Goal: Check status: Check status

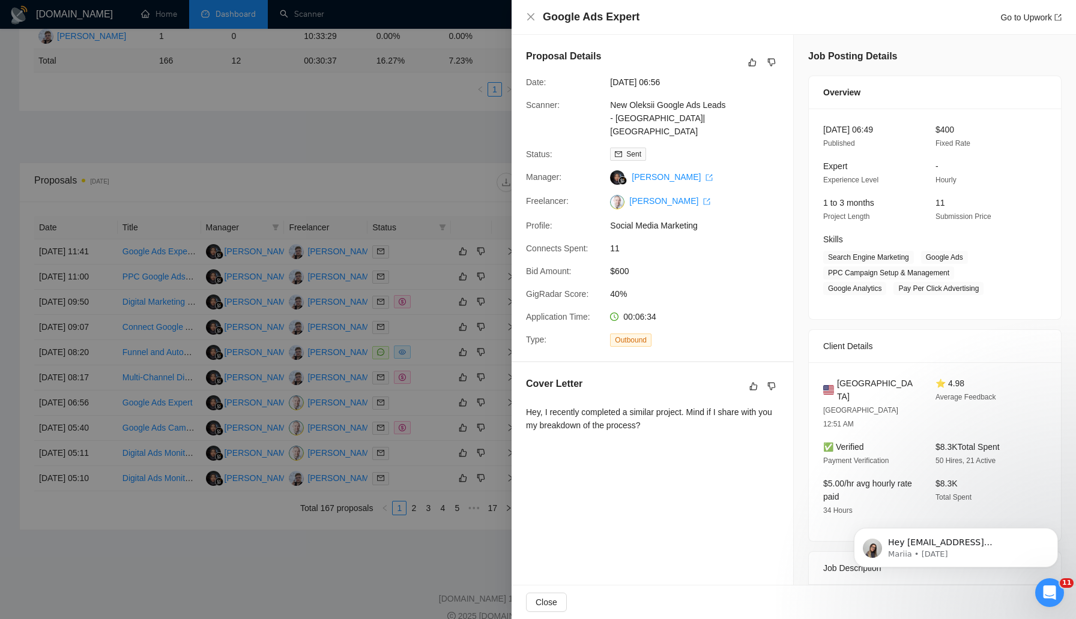
click at [174, 152] on div at bounding box center [538, 309] width 1076 height 619
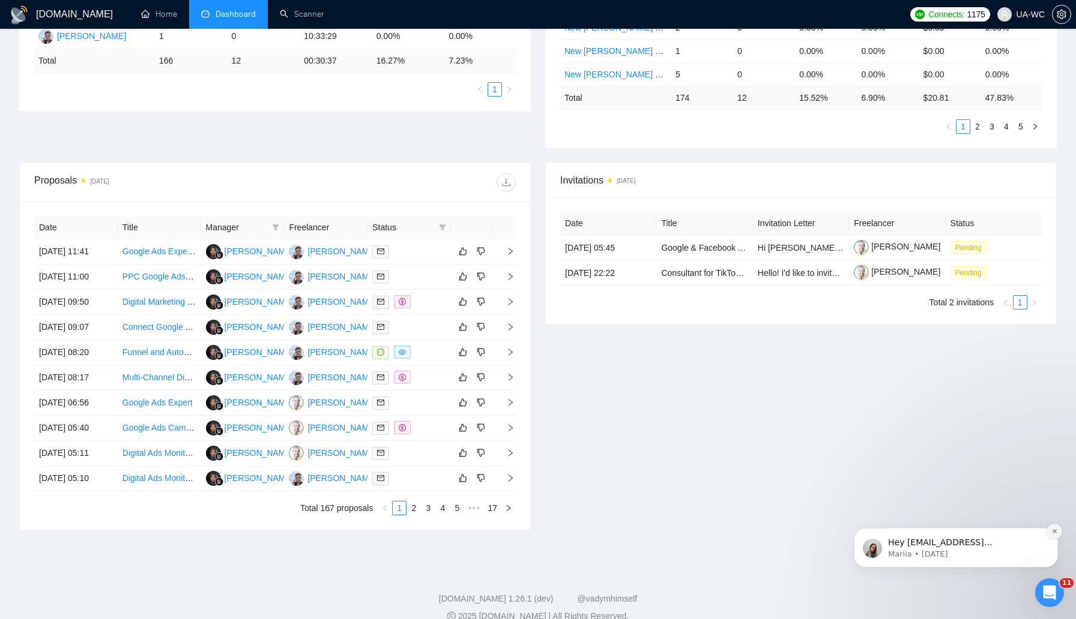
click at [1055, 535] on button "Dismiss notification" at bounding box center [1054, 532] width 16 height 16
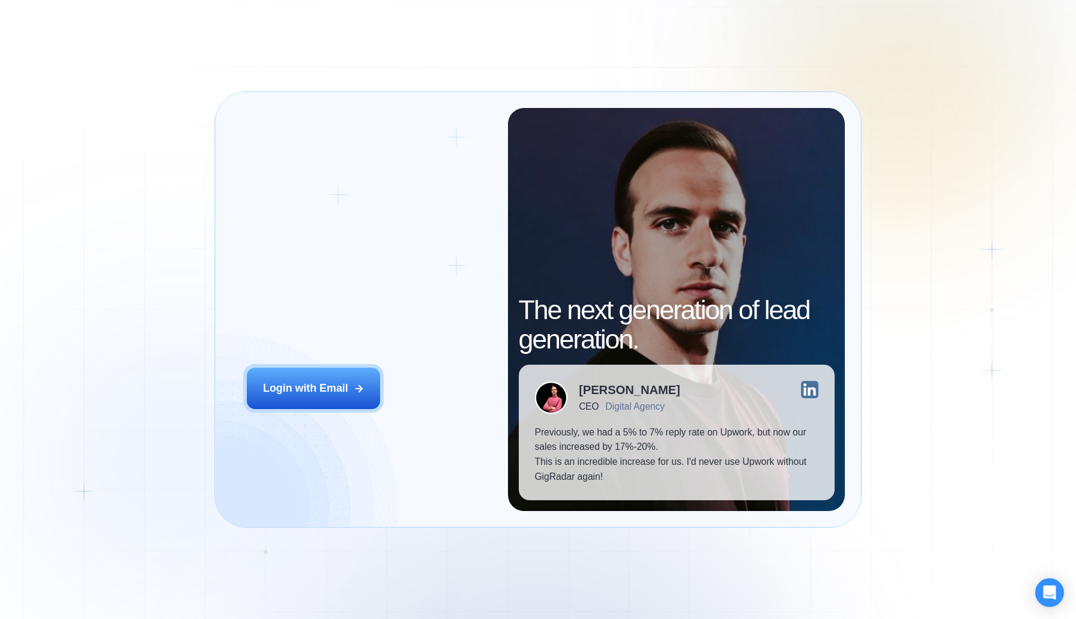
click at [299, 410] on div "Login ‍ Welcome to GigRadar. AI Business Manager for Agencies Login with Email" at bounding box center [369, 309] width 277 height 403
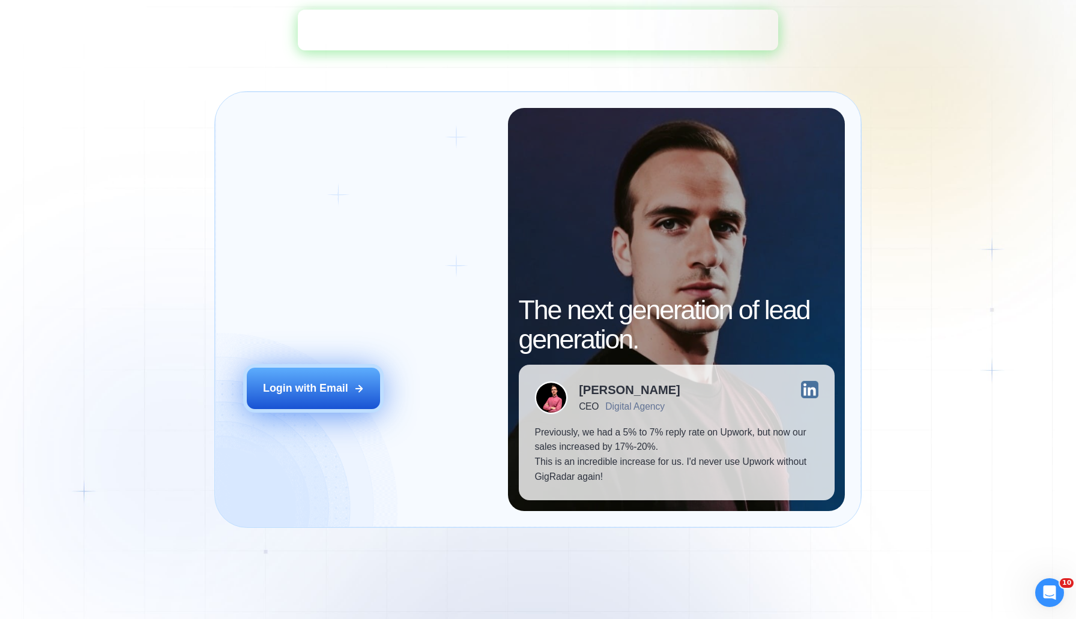
click at [301, 390] on div "Login with Email" at bounding box center [305, 388] width 85 height 15
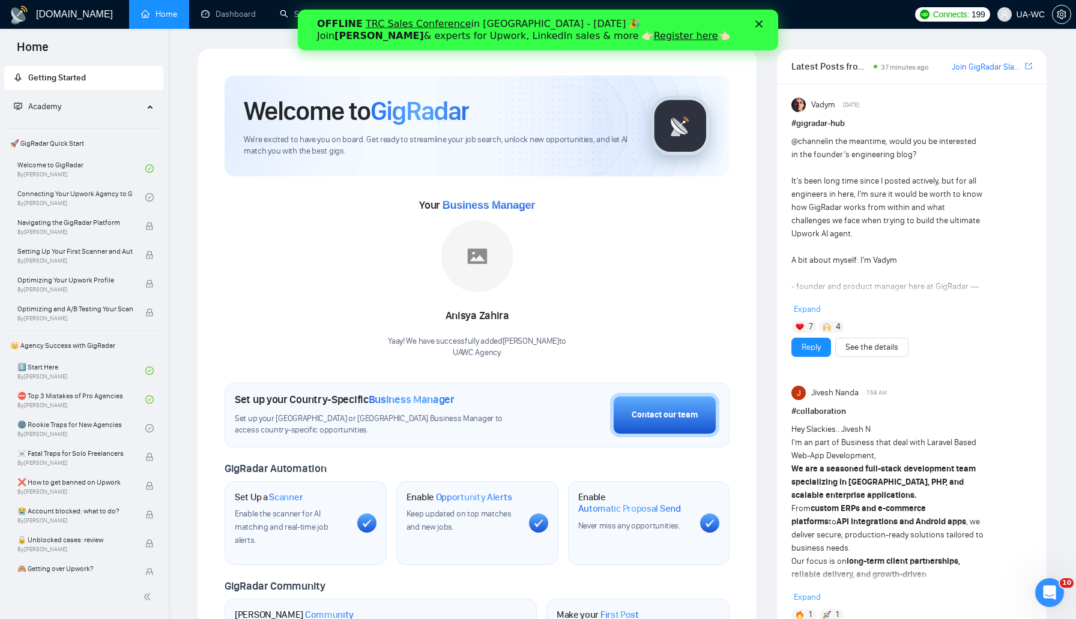
click at [759, 21] on icon "Close" at bounding box center [758, 23] width 7 height 7
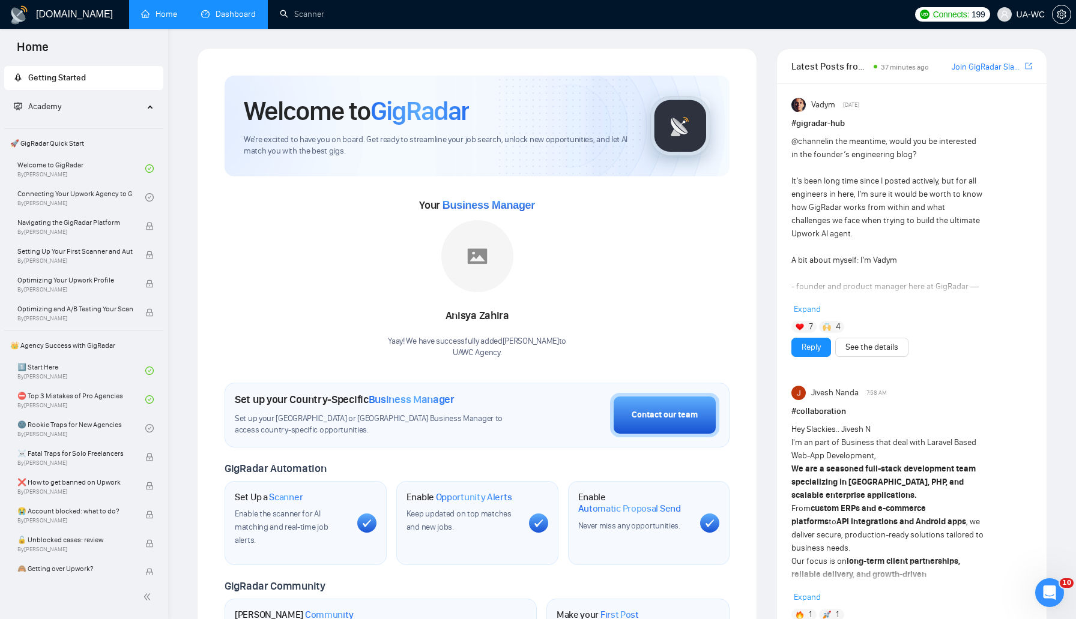
click at [250, 14] on link "Dashboard" at bounding box center [228, 14] width 55 height 10
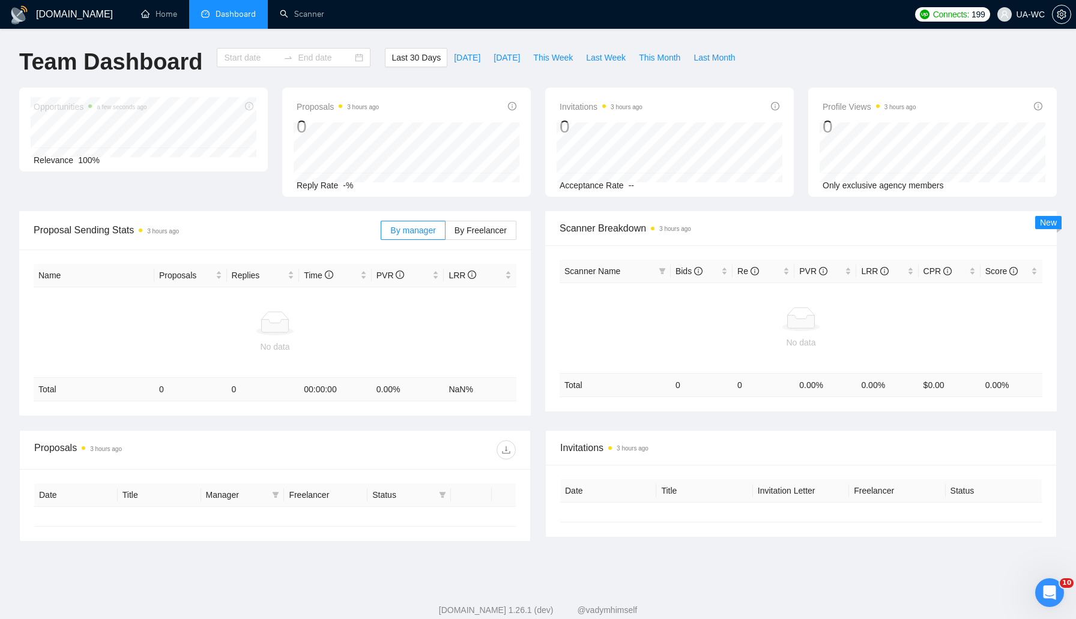
type input "2025-09-06"
type input "2025-10-06"
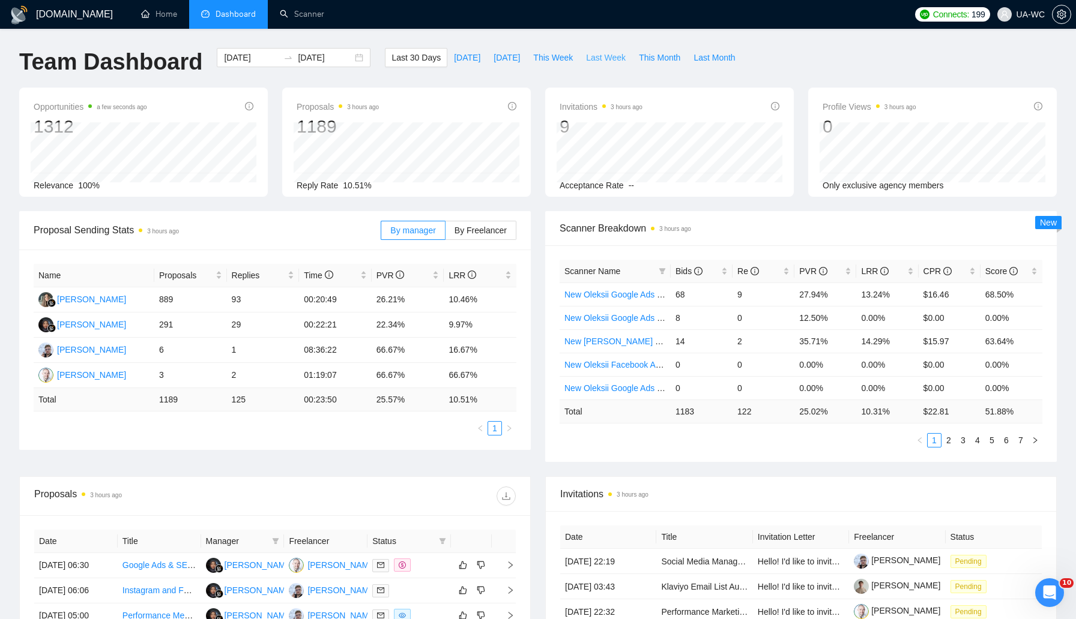
click at [603, 60] on span "Last Week" at bounding box center [606, 57] width 40 height 13
type input "[DATE]"
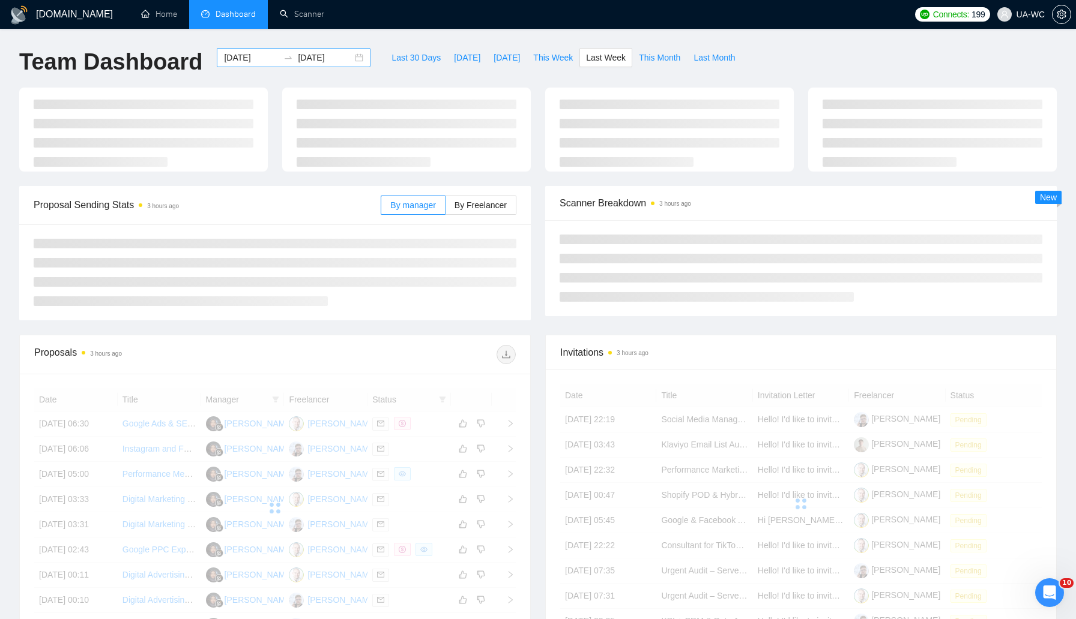
click at [348, 59] on div "2025-09-29 2025-10-05" at bounding box center [294, 57] width 154 height 19
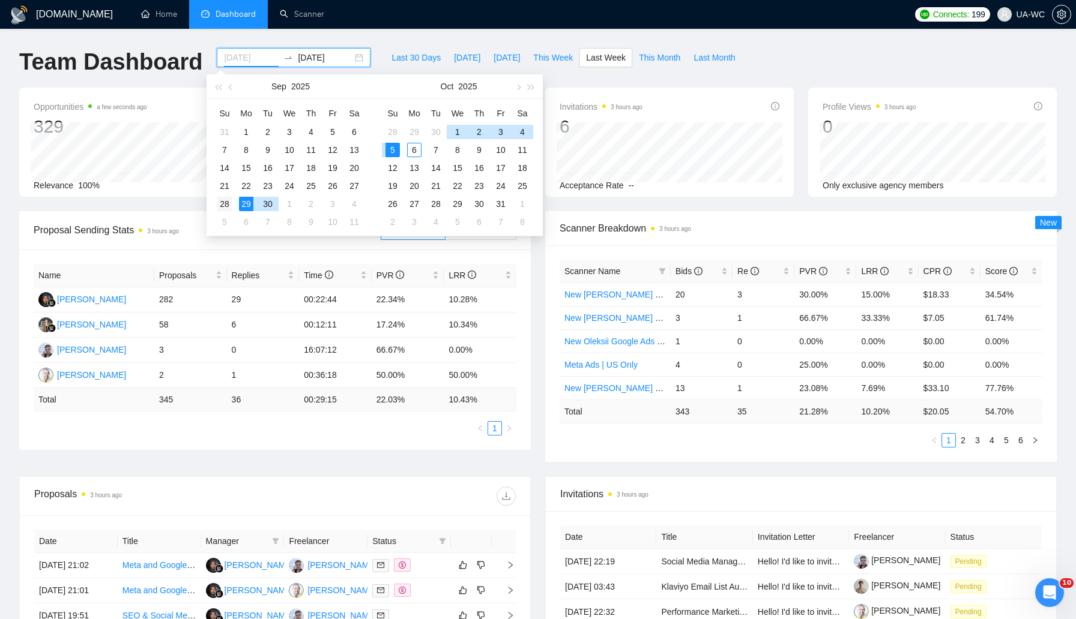
type input "2025-09-28"
click at [220, 208] on div "28" at bounding box center [224, 204] width 14 height 14
type input "2025-10-06"
click at [413, 148] on div "6" at bounding box center [414, 150] width 14 height 14
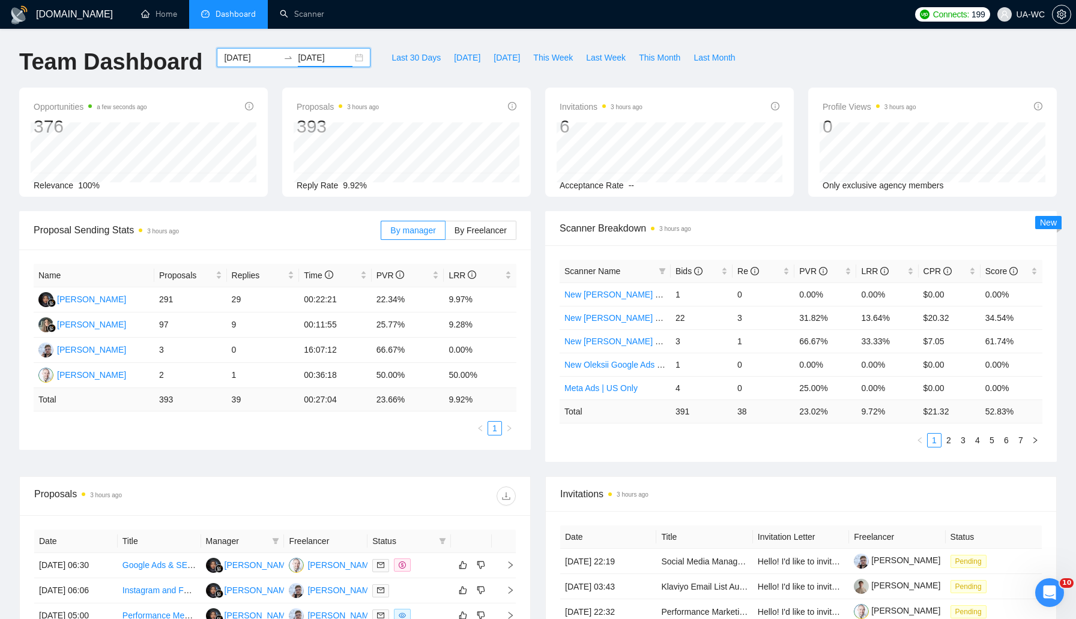
click at [350, 59] on div "2025-09-28 2025-10-06" at bounding box center [294, 57] width 154 height 19
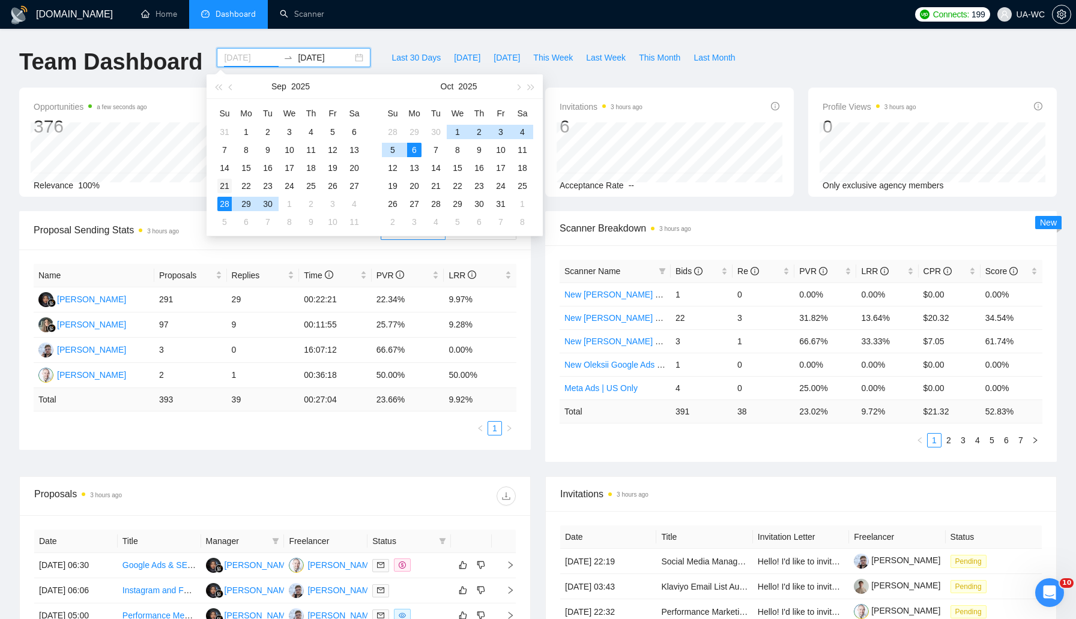
type input "2025-09-21"
click at [223, 186] on div "21" at bounding box center [224, 186] width 14 height 14
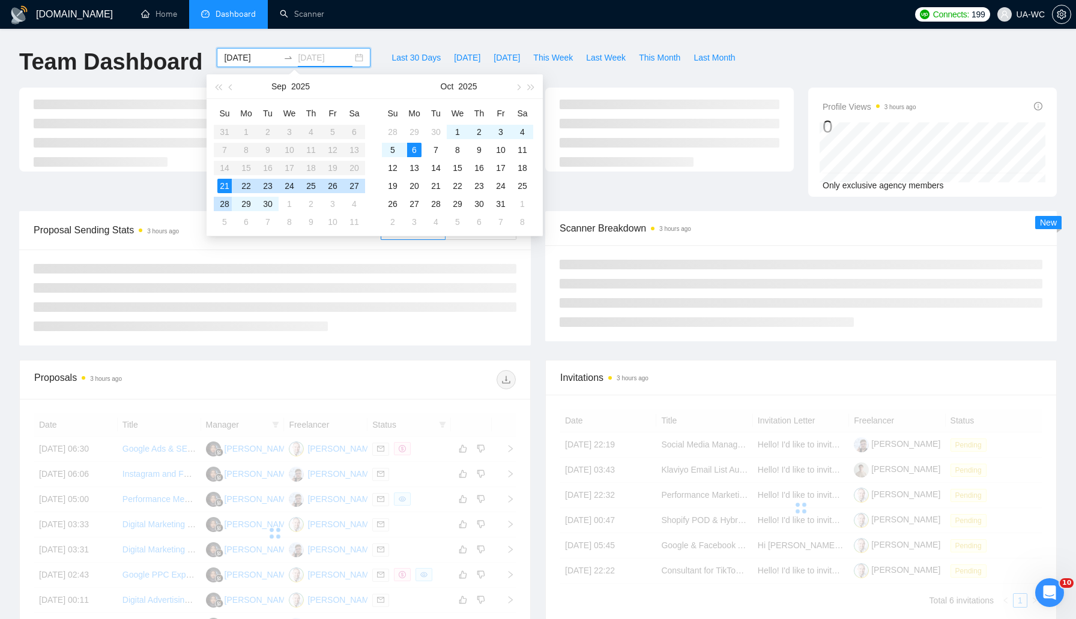
type input "2025-09-28"
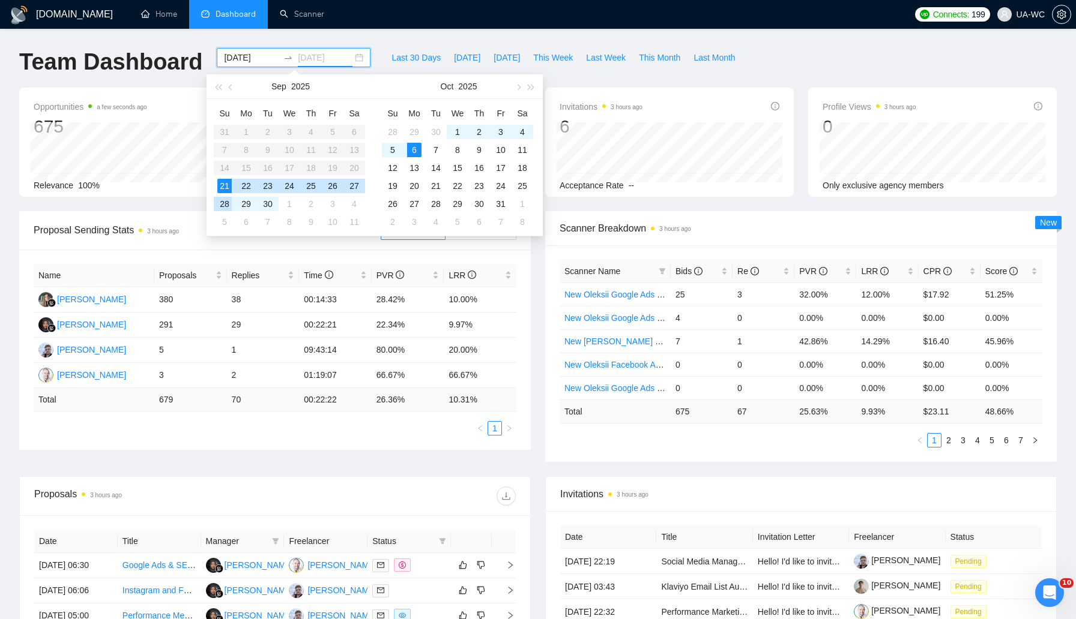
click at [226, 202] on div "28" at bounding box center [224, 204] width 14 height 14
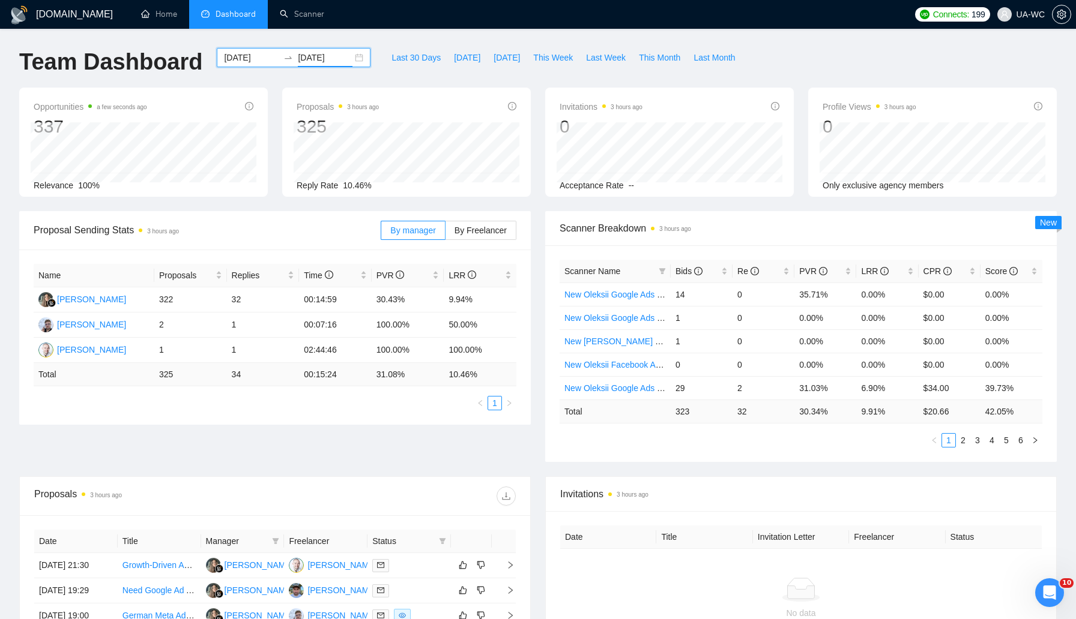
click at [348, 61] on div "2025-09-21 2025-09-28" at bounding box center [294, 57] width 154 height 19
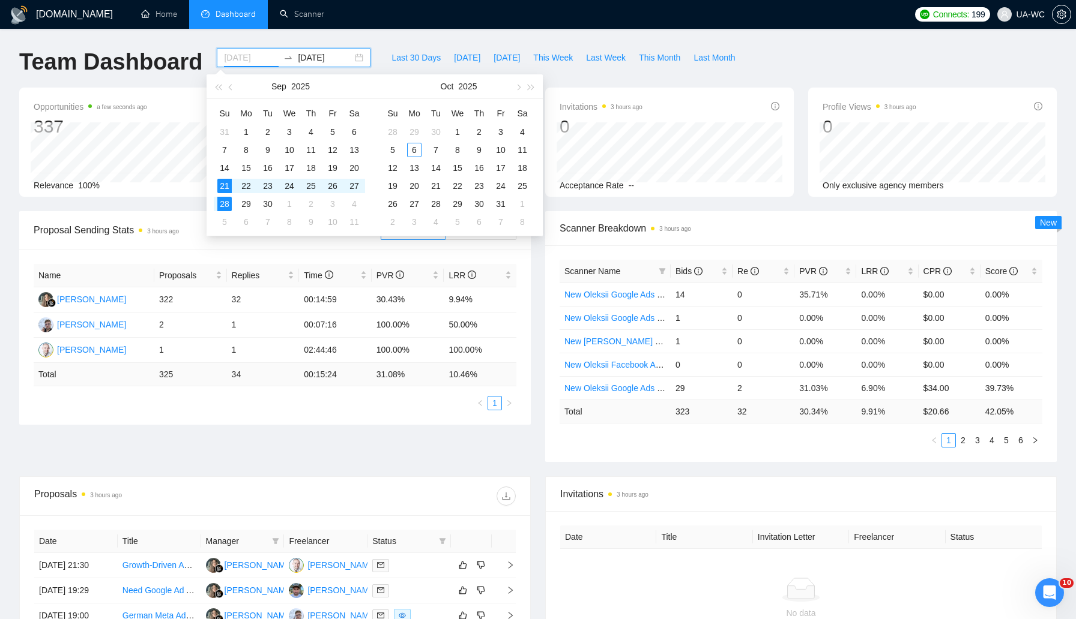
type input "2025-09-28"
click at [226, 202] on div "28" at bounding box center [224, 204] width 14 height 14
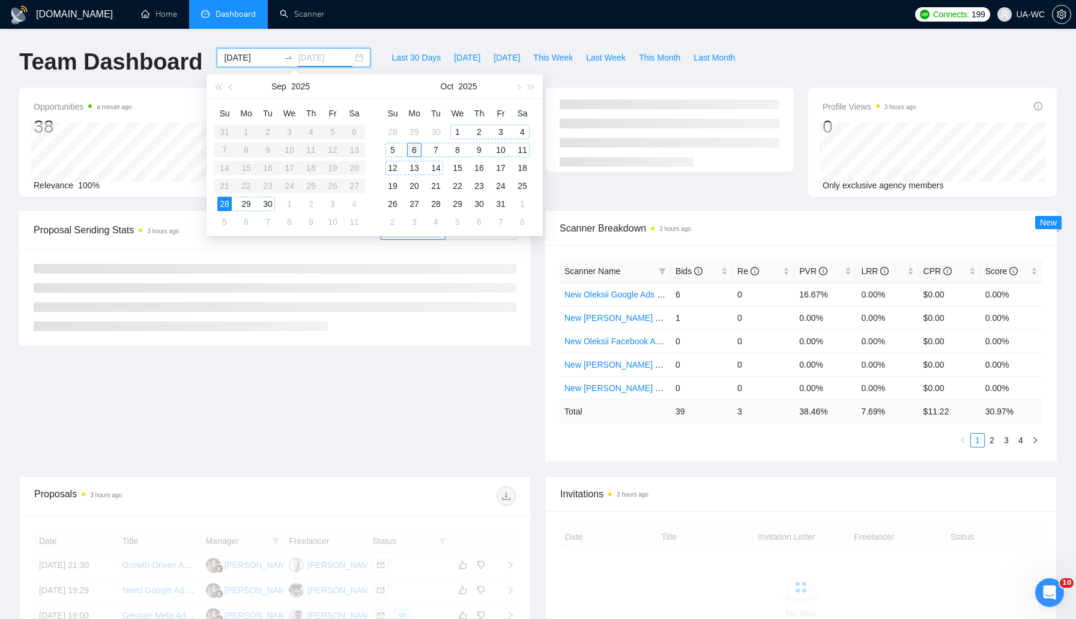
type input "2025-10-06"
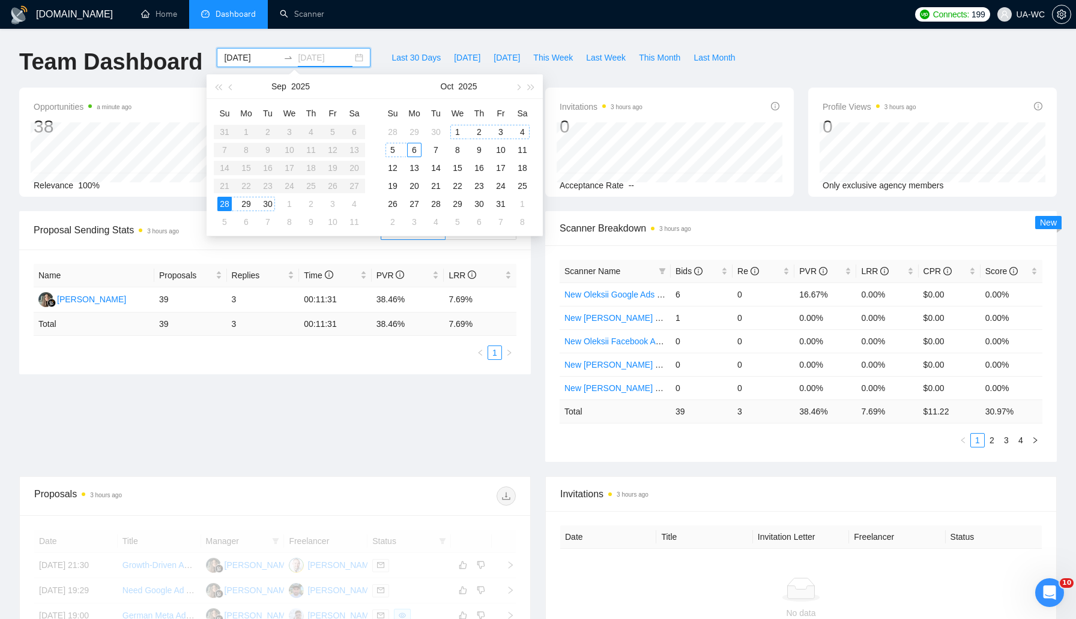
click at [413, 148] on div "6" at bounding box center [414, 150] width 14 height 14
